Goal: Task Accomplishment & Management: Use online tool/utility

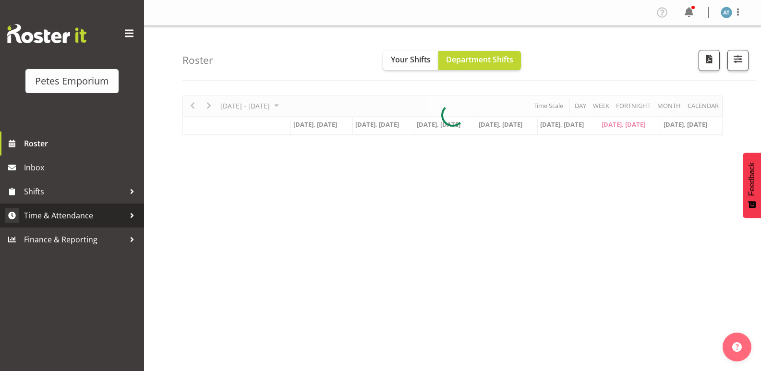
click at [114, 216] on span "Time & Attendance" at bounding box center [74, 215] width 101 height 14
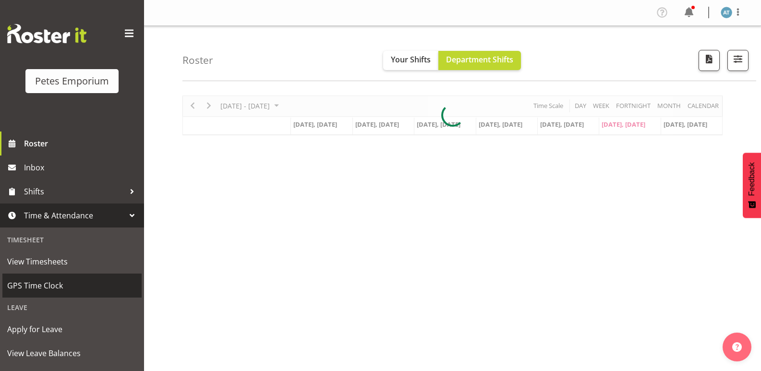
click at [98, 286] on span "GPS Time Clock" at bounding box center [72, 286] width 130 height 14
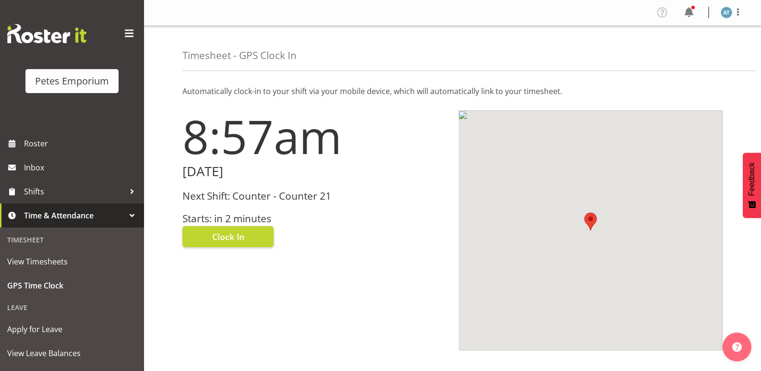
click at [245, 218] on h3 "Starts: in 2 minutes" at bounding box center [315, 218] width 265 height 11
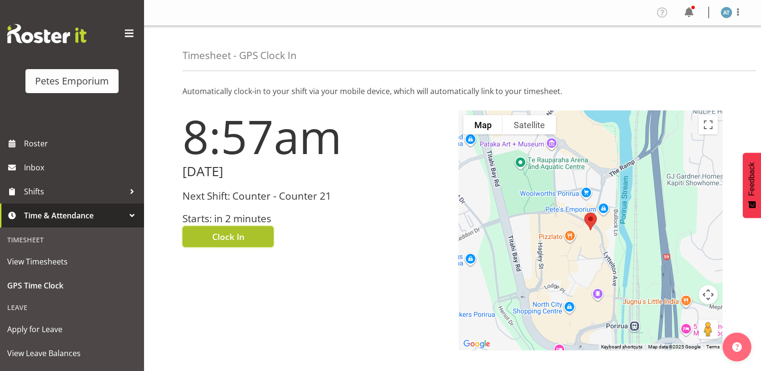
click at [254, 227] on button "Clock In" at bounding box center [228, 236] width 91 height 21
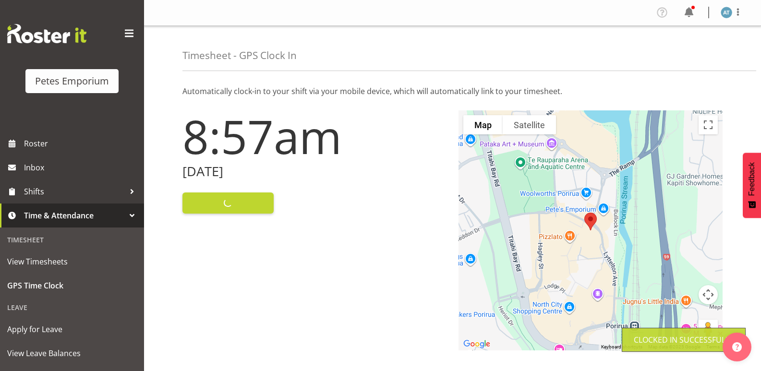
click at [753, 12] on div "Profile Log Out" at bounding box center [452, 13] width 617 height 26
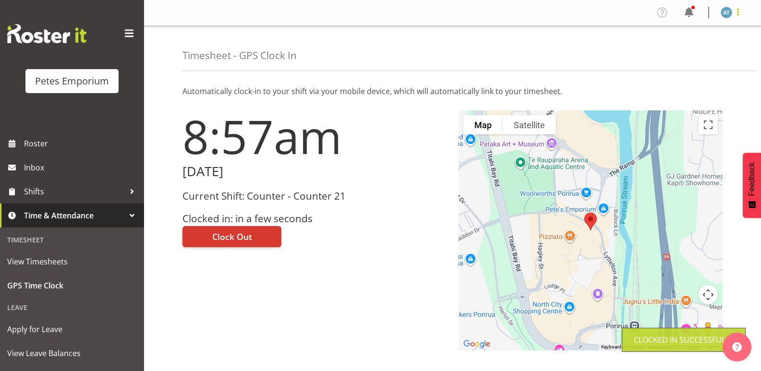
click at [741, 15] on span at bounding box center [738, 12] width 12 height 12
click at [707, 55] on link "Log Out" at bounding box center [698, 50] width 92 height 17
